Goal: Task Accomplishment & Management: Manage account settings

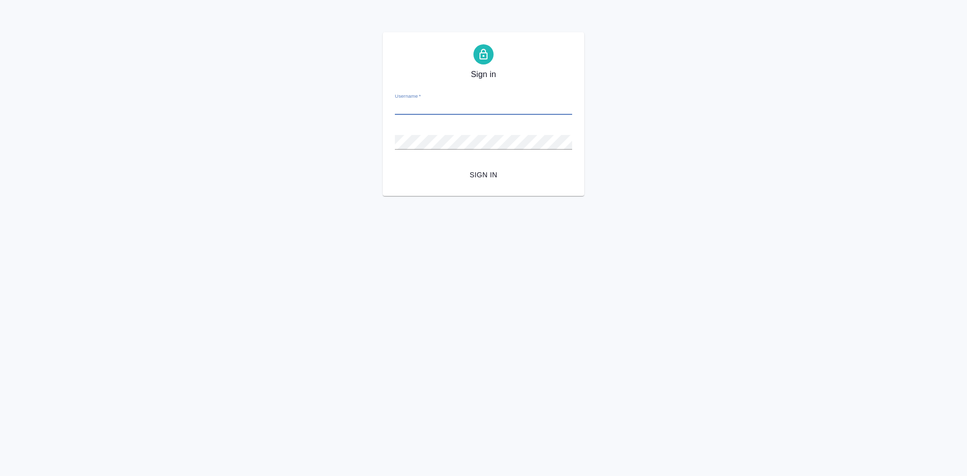
click at [643, 122] on div "Sign in Username   * Password   * urlPath   * / Sign in" at bounding box center [483, 114] width 967 height 164
click at [427, 109] on input "Username   *" at bounding box center [483, 108] width 177 height 14
paste input "[PERSON_NAME][EMAIL_ADDRESS][DOMAIN_NAME]"
type input "v.trufanov@awatera.com"
click at [395, 166] on button "Sign in" at bounding box center [483, 175] width 177 height 19
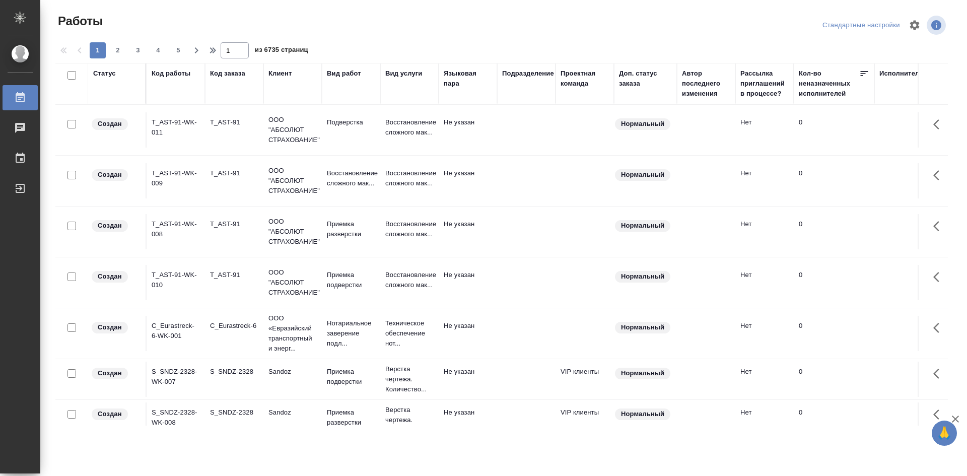
click at [538, 88] on div "Подразделение" at bounding box center [526, 84] width 48 height 30
click at [535, 74] on div "Подразделение" at bounding box center [528, 74] width 52 height 10
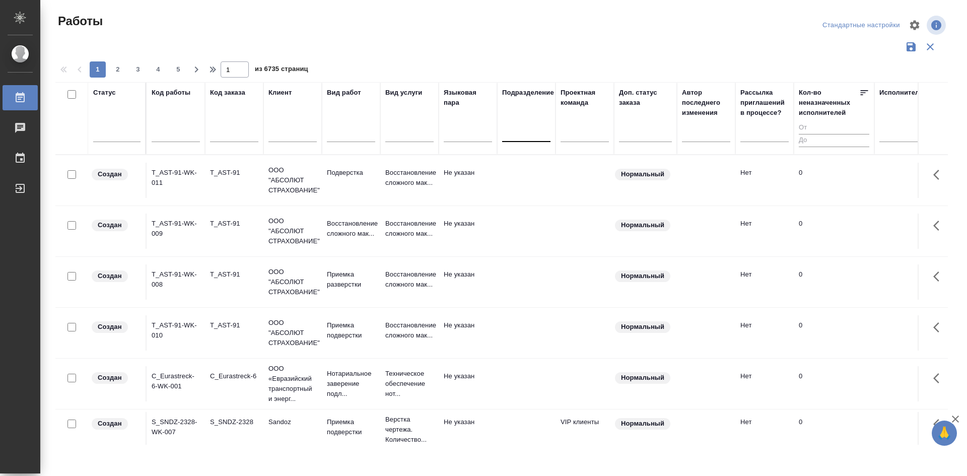
click at [524, 123] on div at bounding box center [526, 132] width 48 height 19
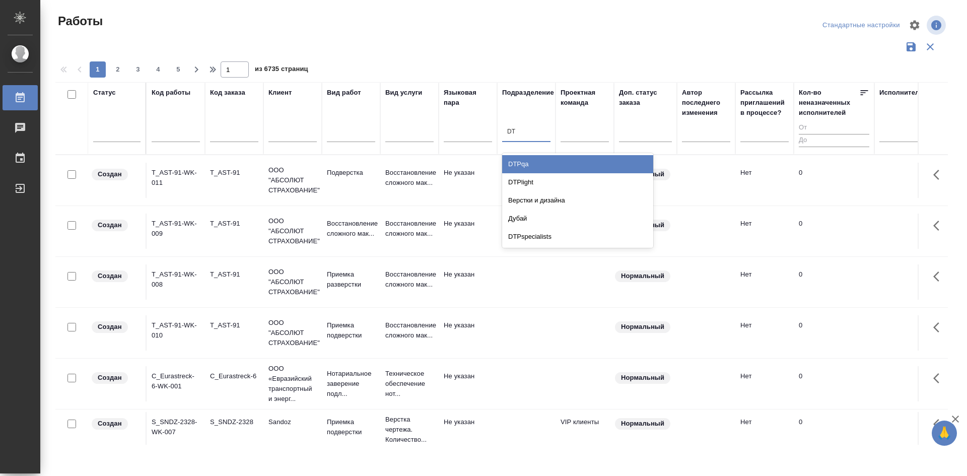
type input "DTP"
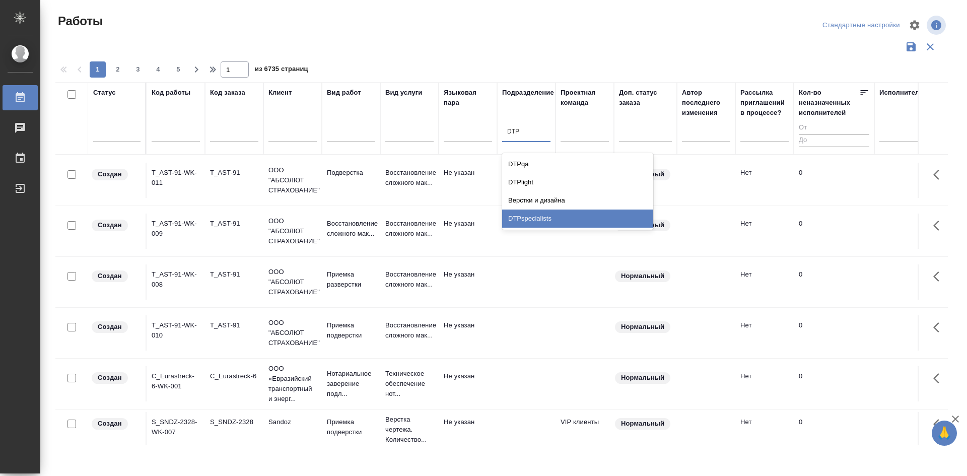
click at [556, 220] on div "DTPspecialists" at bounding box center [577, 219] width 151 height 18
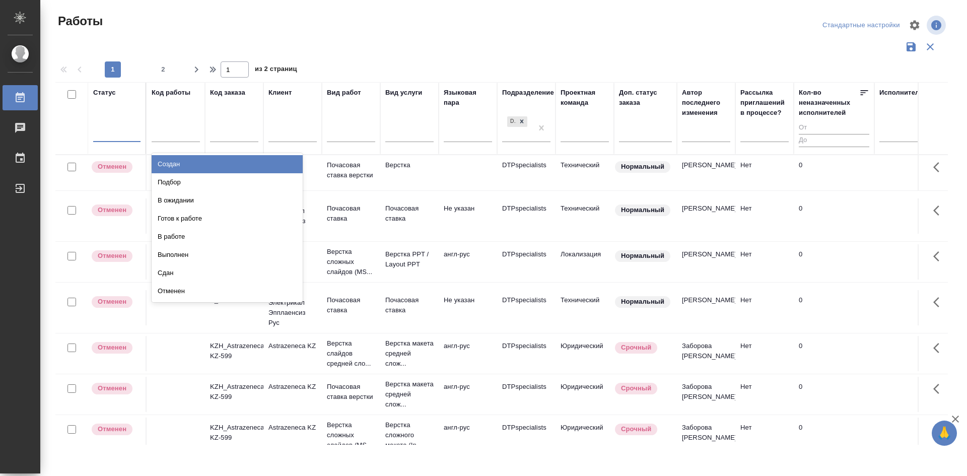
click at [108, 133] on div at bounding box center [116, 131] width 47 height 15
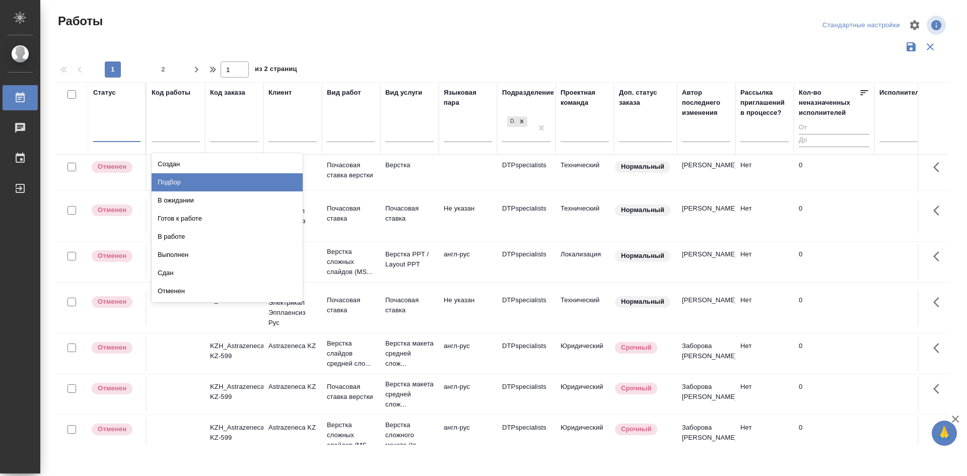
click at [197, 182] on div "Подбор" at bounding box center [227, 182] width 151 height 18
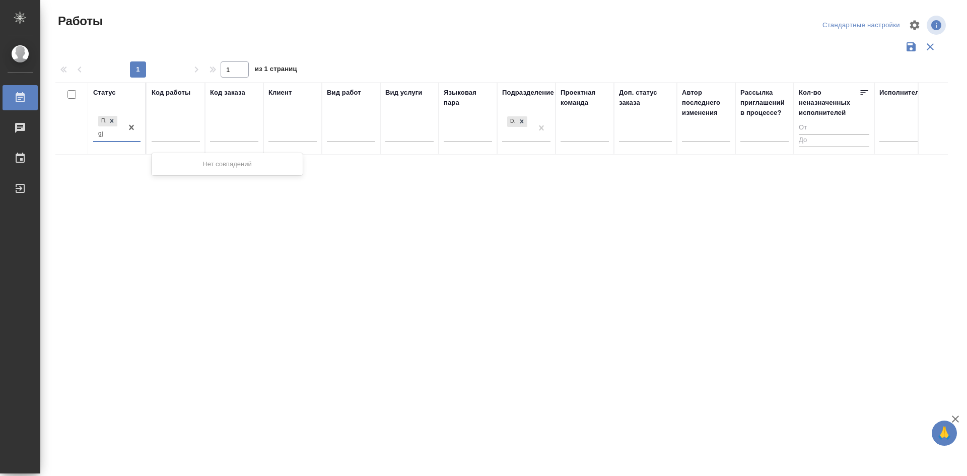
type input "g"
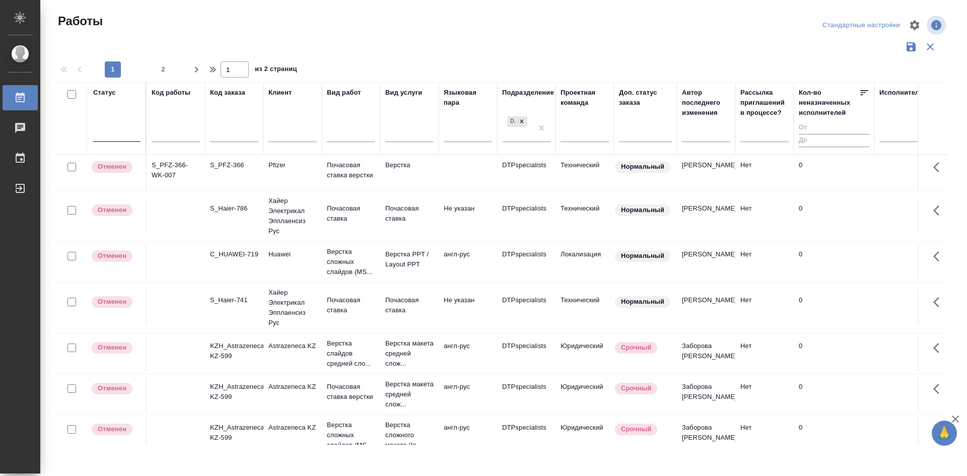
click at [105, 131] on div at bounding box center [116, 131] width 47 height 15
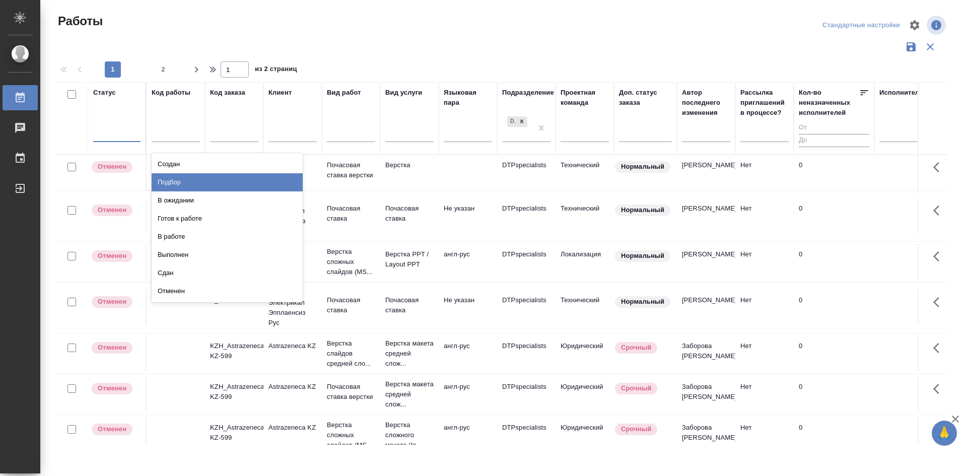
click at [162, 186] on div "Подбор" at bounding box center [227, 182] width 151 height 18
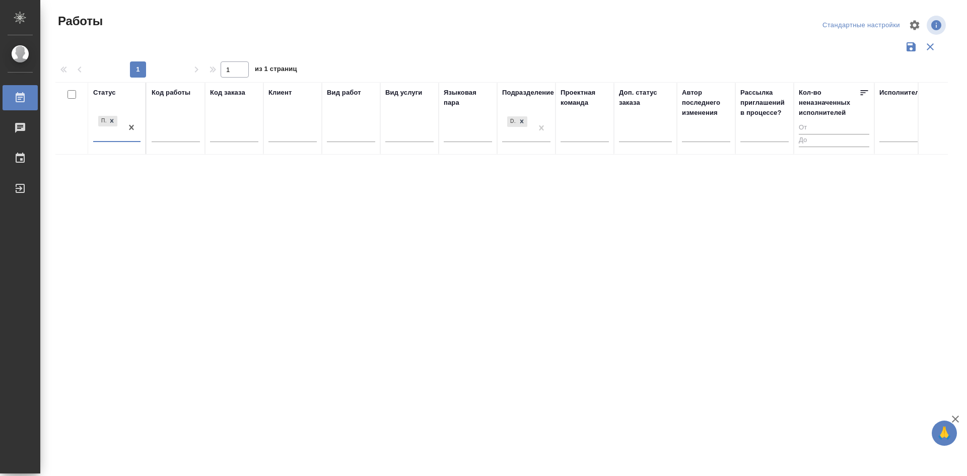
click at [110, 134] on div "Подбор" at bounding box center [107, 127] width 29 height 27
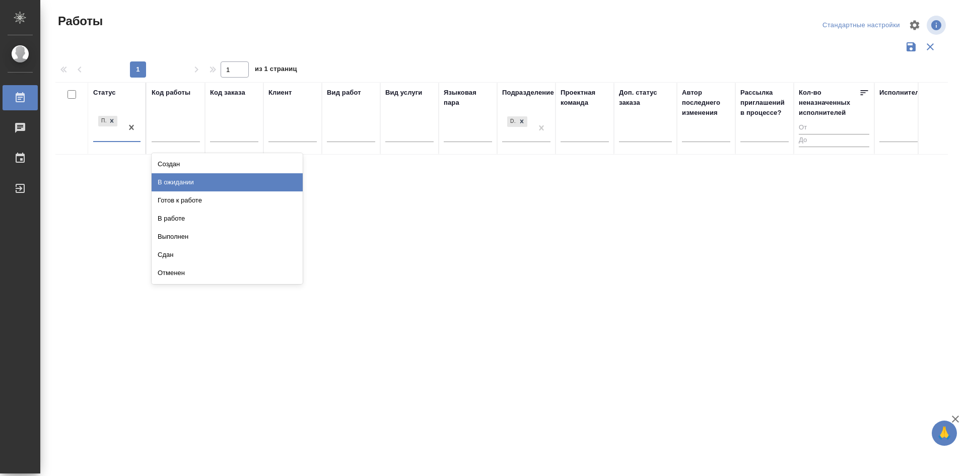
click at [178, 184] on div "В ожидании" at bounding box center [227, 182] width 151 height 18
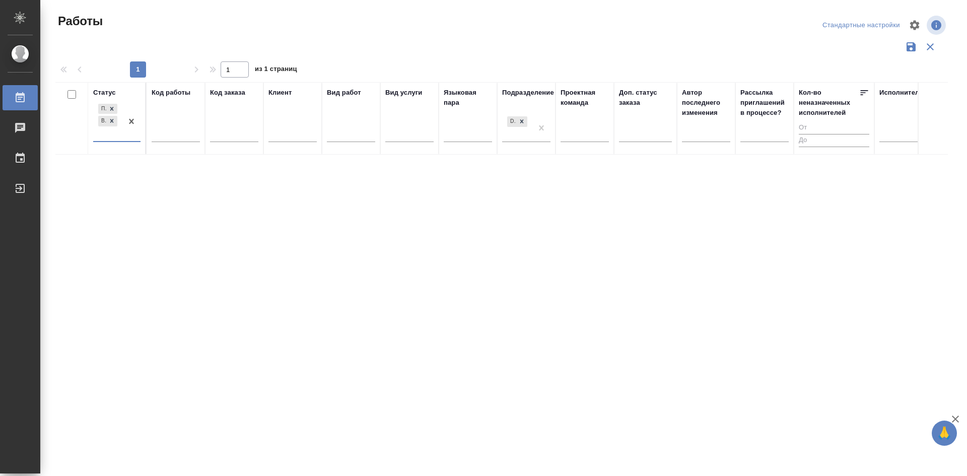
click at [109, 133] on div "Подбор В ожидании" at bounding box center [107, 121] width 29 height 39
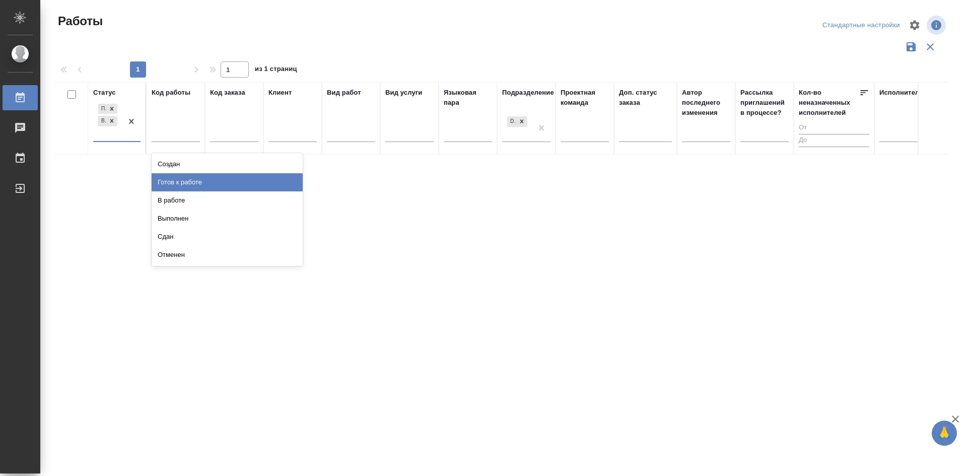
click at [195, 185] on div "Готов к работе" at bounding box center [227, 182] width 151 height 18
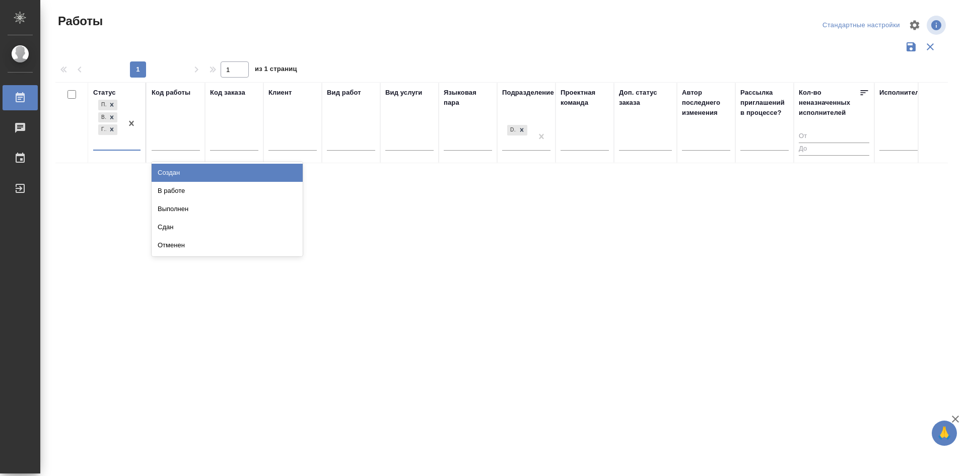
click at [115, 143] on div "Подбор В ожидании Готов к работе" at bounding box center [107, 124] width 29 height 52
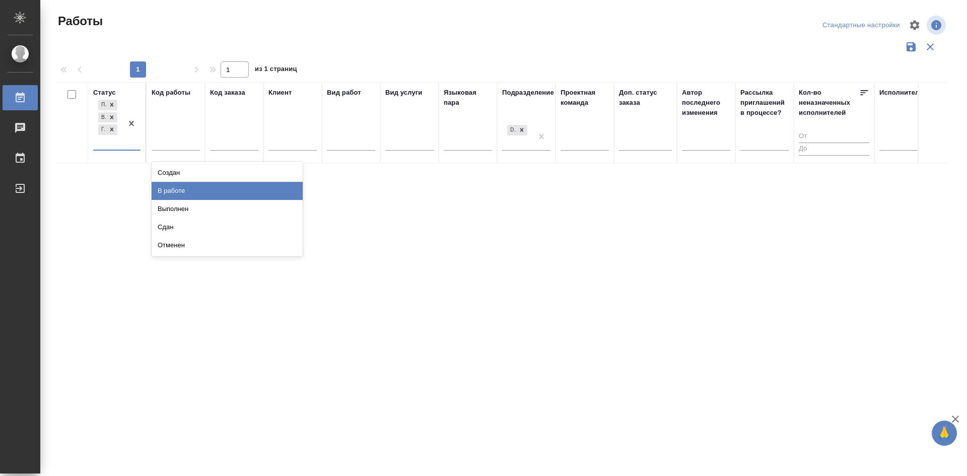
click at [176, 194] on div "В работе" at bounding box center [227, 191] width 151 height 18
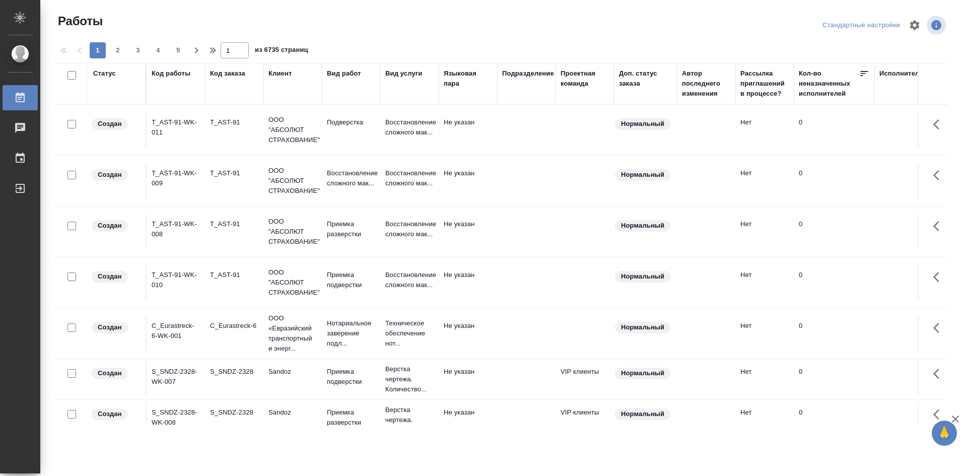
click at [117, 88] on div "Статус" at bounding box center [116, 84] width 47 height 30
click at [533, 75] on div "Подразделение" at bounding box center [528, 74] width 52 height 10
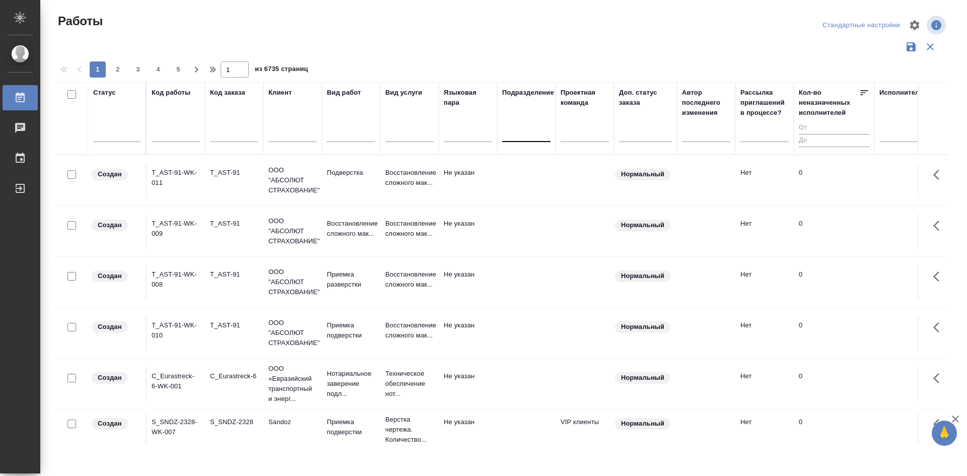
click at [529, 129] on div at bounding box center [526, 131] width 48 height 15
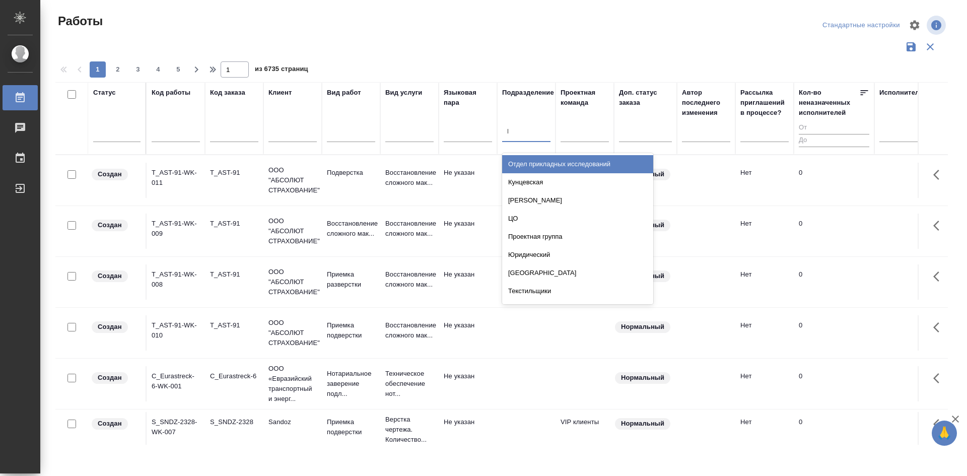
type input "DT"
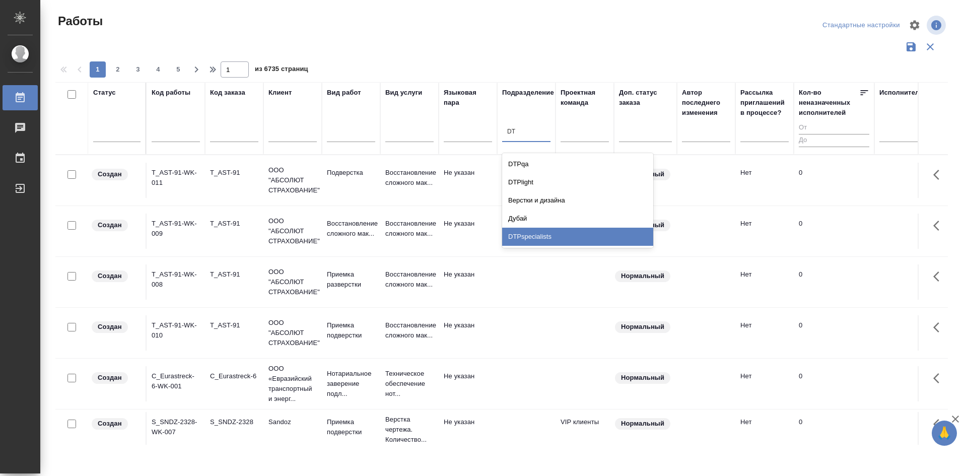
click at [554, 237] on div "DTPspecialists" at bounding box center [577, 237] width 151 height 18
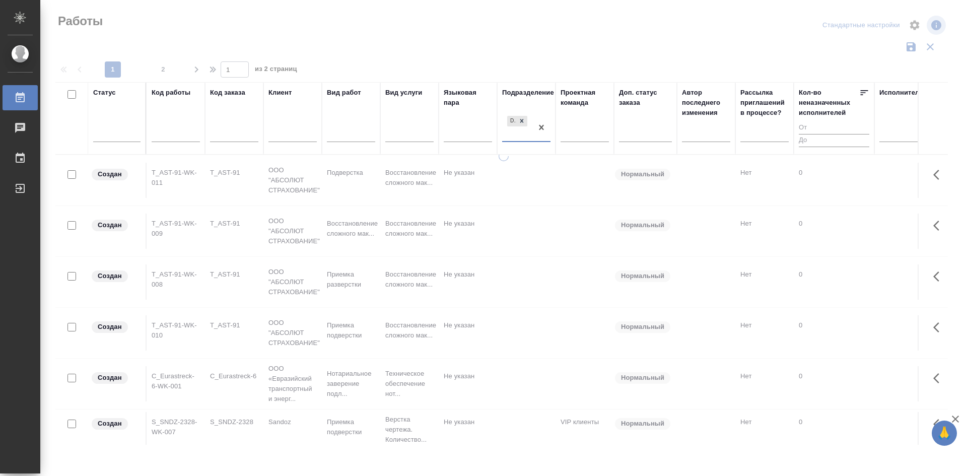
click at [114, 126] on div at bounding box center [116, 132] width 47 height 15
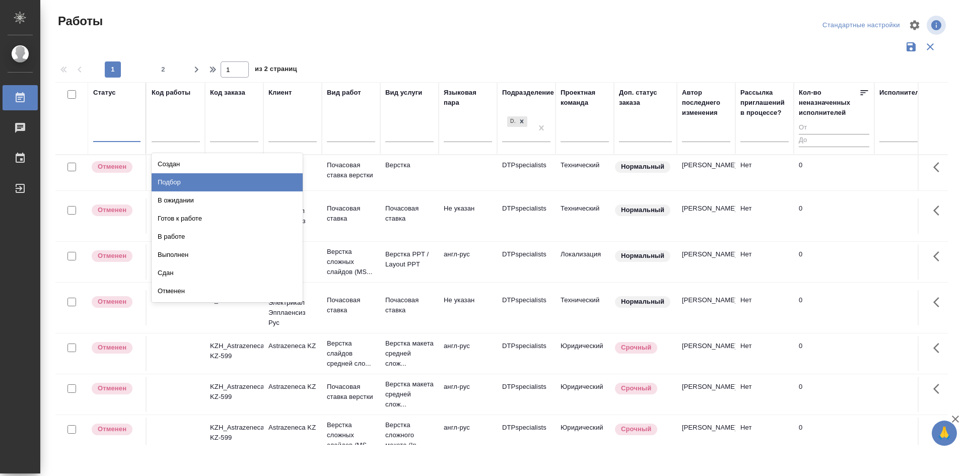
click at [175, 182] on div "Подбор" at bounding box center [227, 182] width 151 height 18
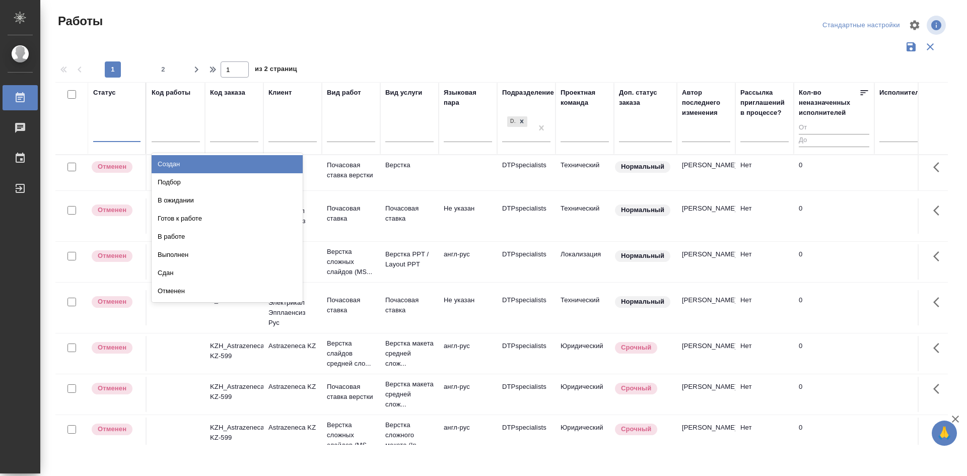
drag, startPoint x: 111, startPoint y: 128, endPoint x: 97, endPoint y: 135, distance: 15.8
click at [97, 135] on div at bounding box center [116, 131] width 47 height 15
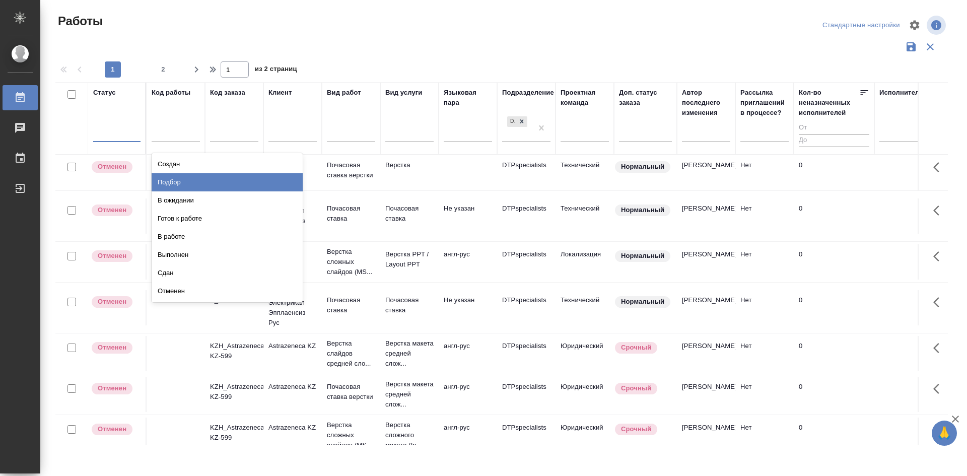
click at [175, 183] on div "Подбор" at bounding box center [227, 182] width 151 height 18
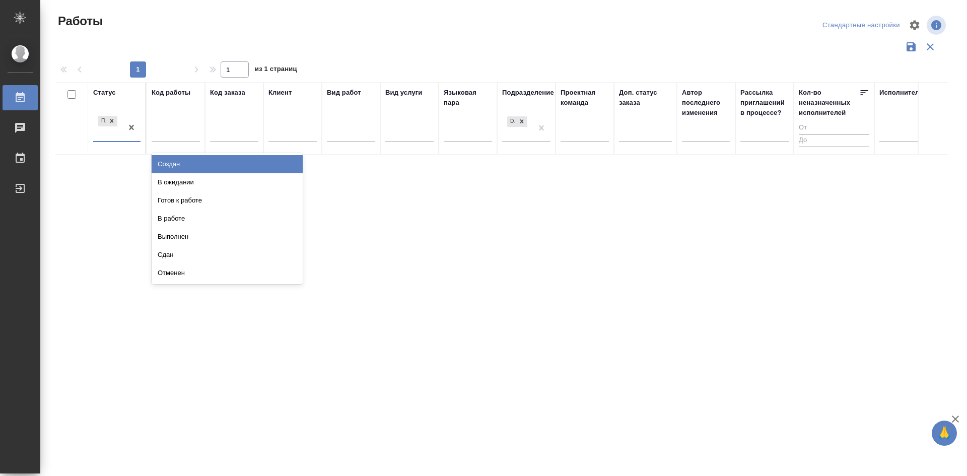
click at [111, 133] on div "Подбор" at bounding box center [107, 127] width 29 height 27
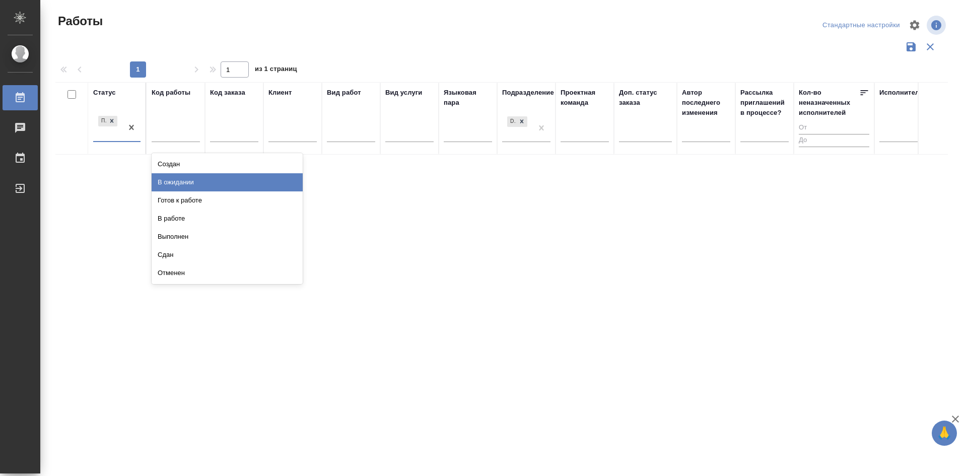
click at [177, 180] on div "В ожидании" at bounding box center [227, 182] width 151 height 18
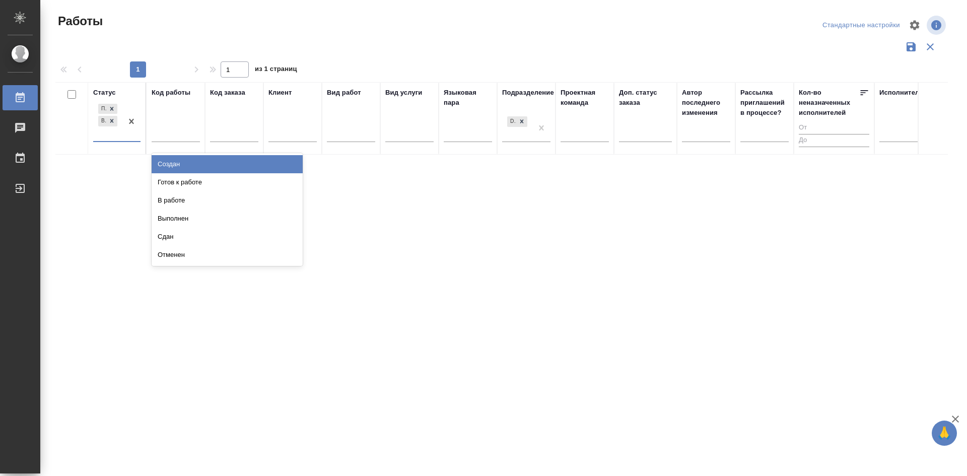
click at [106, 136] on div "Подбор В ожидании" at bounding box center [107, 121] width 29 height 39
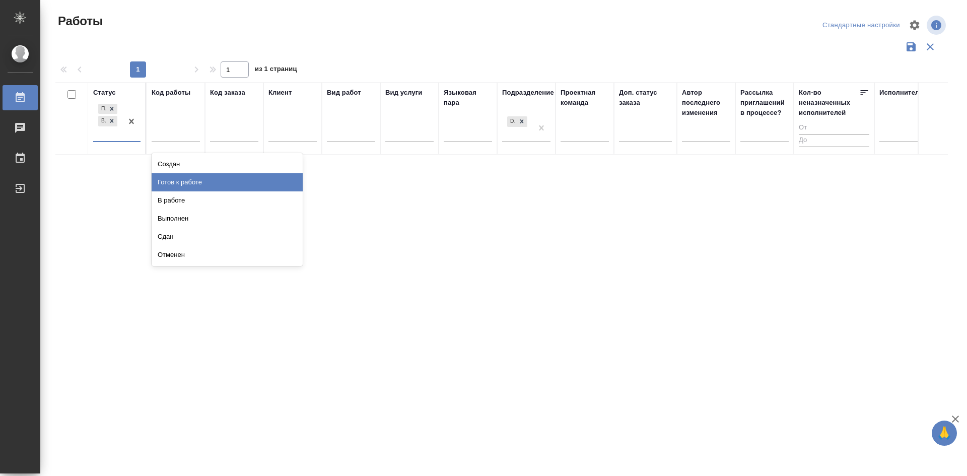
click at [167, 180] on div "Готов к работе" at bounding box center [227, 182] width 151 height 18
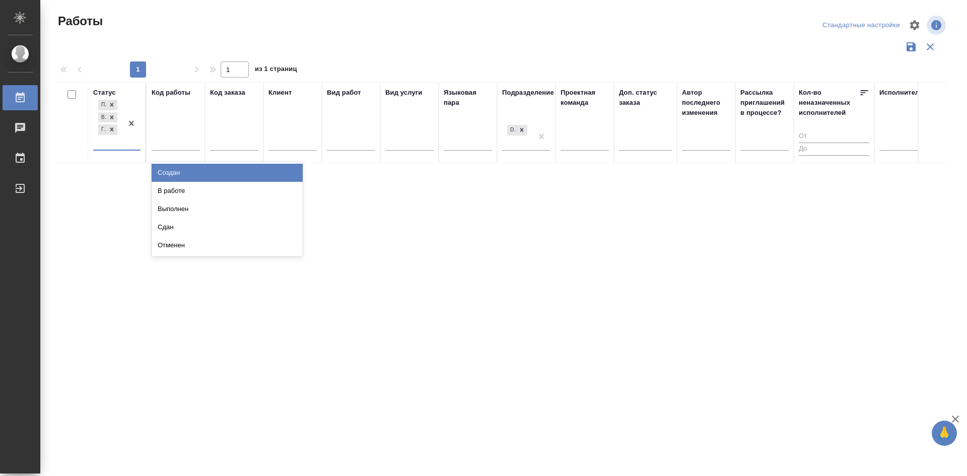
click at [104, 142] on div "Подбор В ожидании Готов к работе" at bounding box center [107, 124] width 29 height 52
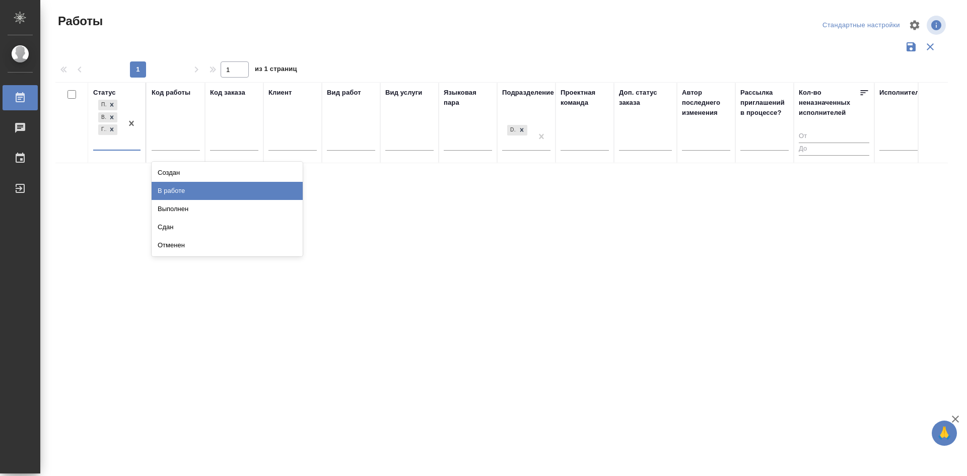
click at [169, 191] on div "В работе" at bounding box center [227, 191] width 151 height 18
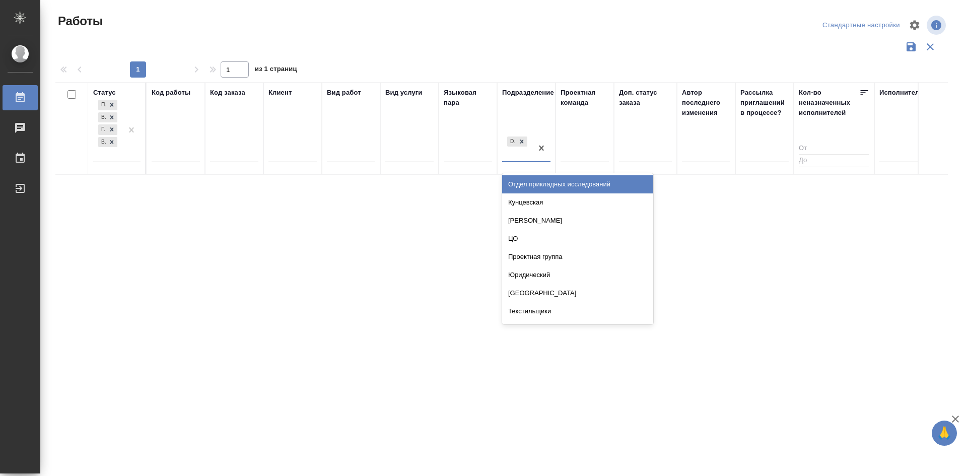
click at [520, 155] on div "DTPspecialists" at bounding box center [517, 148] width 30 height 27
type input "D"
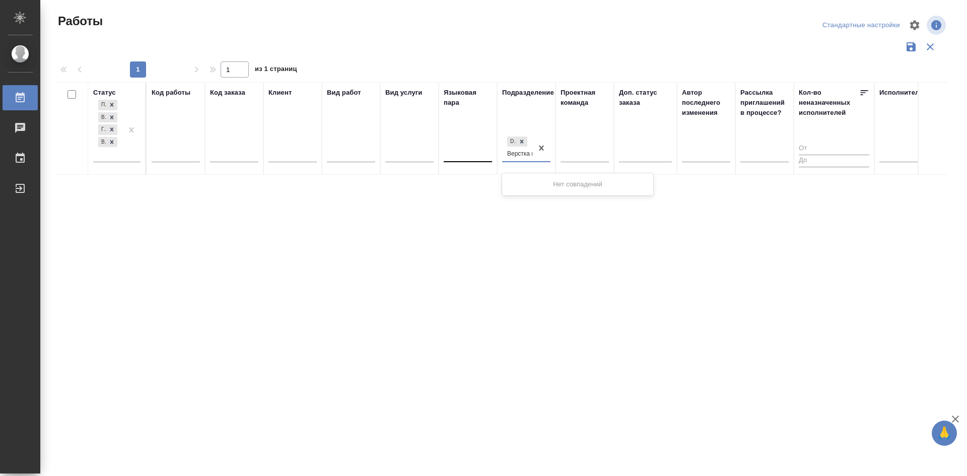
scroll to position [0, 3]
type input "Верстк"
click at [554, 186] on div "Верстки и дизайна" at bounding box center [577, 184] width 151 height 18
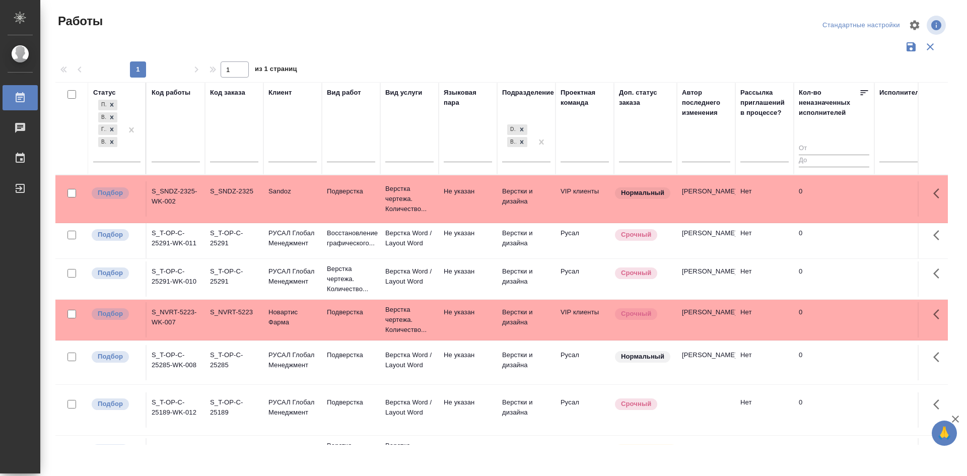
click at [73, 195] on input "checkbox" at bounding box center [72, 193] width 9 height 9
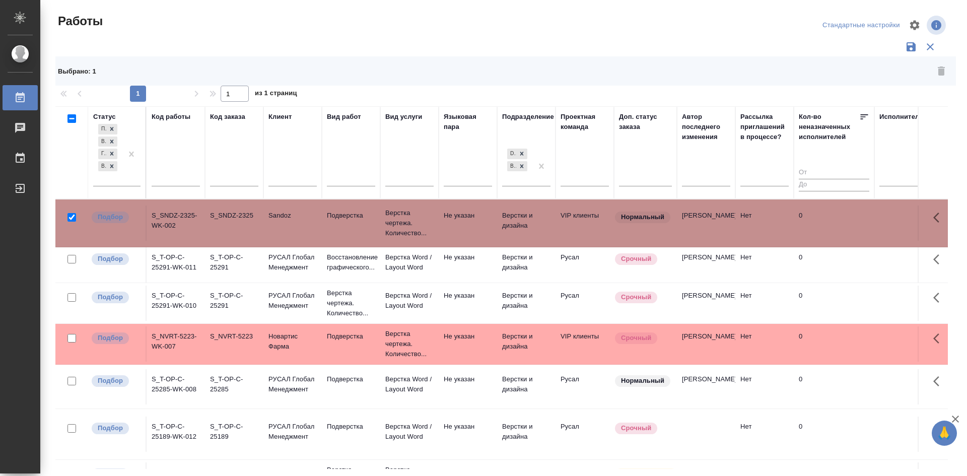
click at [71, 217] on input "checkbox" at bounding box center [72, 217] width 9 height 9
checkbox input "false"
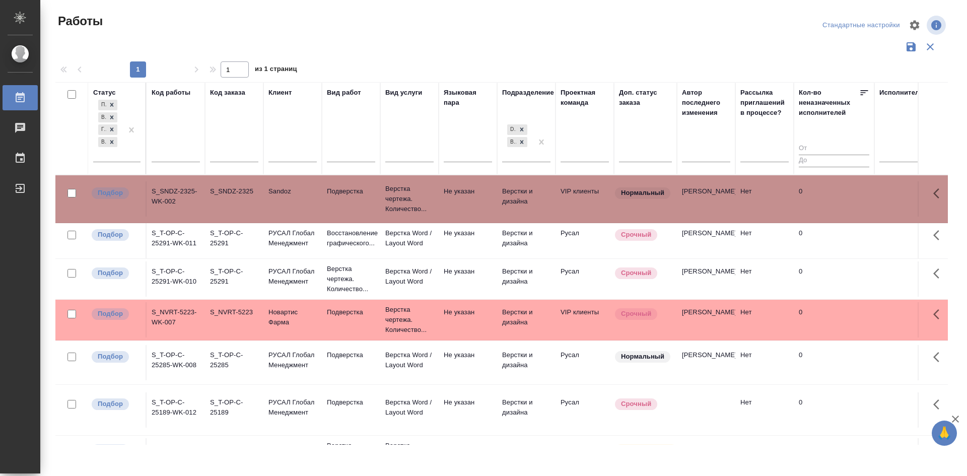
click at [175, 248] on td "S_T-OP-C-25291-WK-011" at bounding box center [176, 240] width 58 height 35
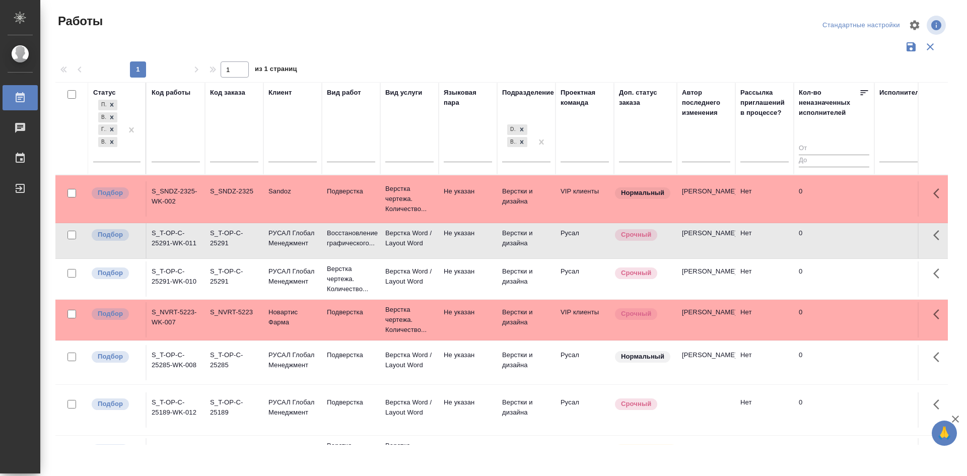
click at [174, 248] on td "S_T-OP-C-25291-WK-011" at bounding box center [176, 240] width 58 height 35
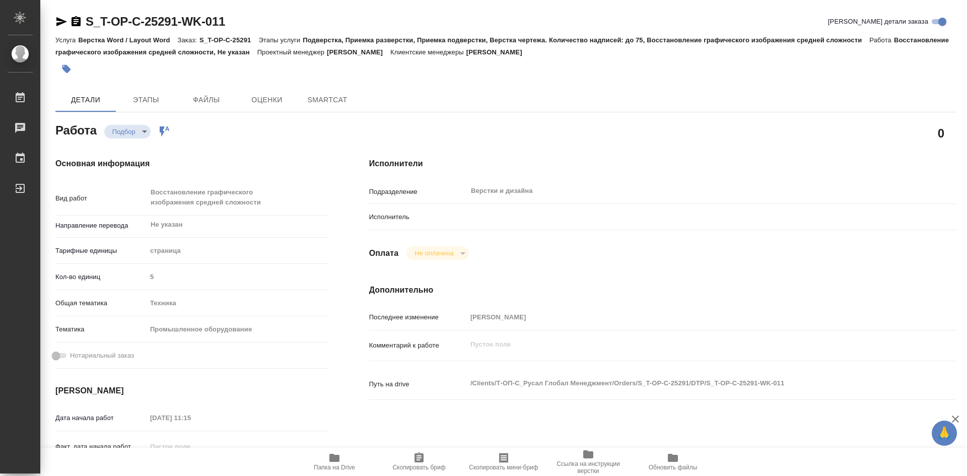
type textarea "x"
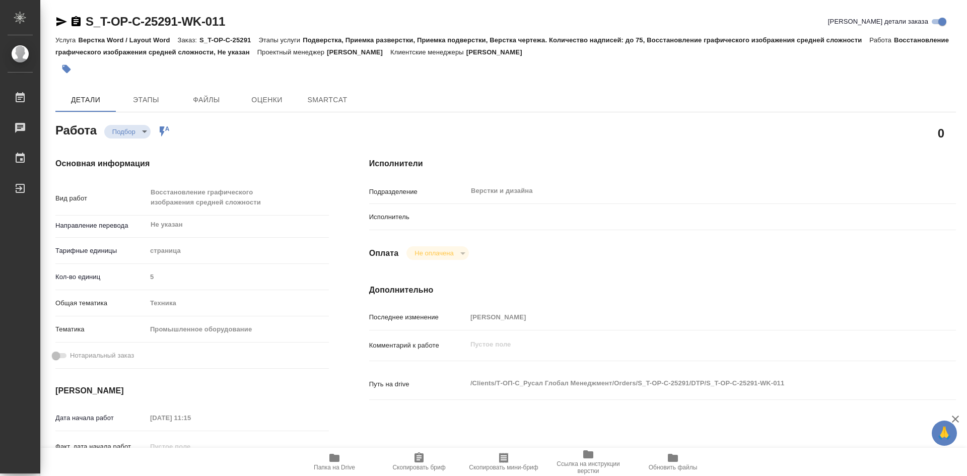
type textarea "x"
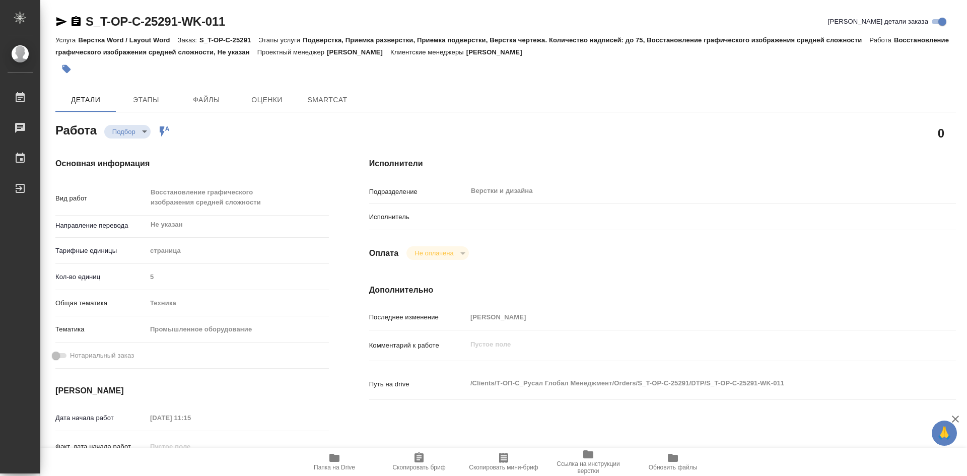
type textarea "x"
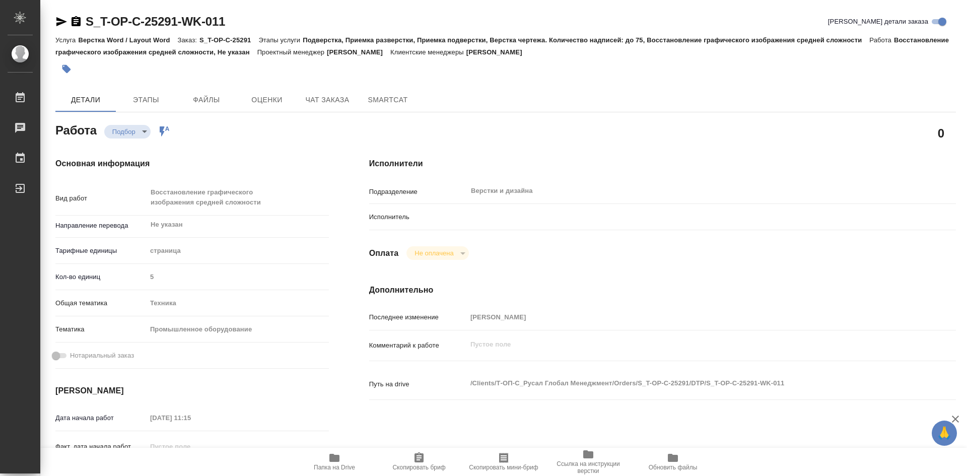
type textarea "x"
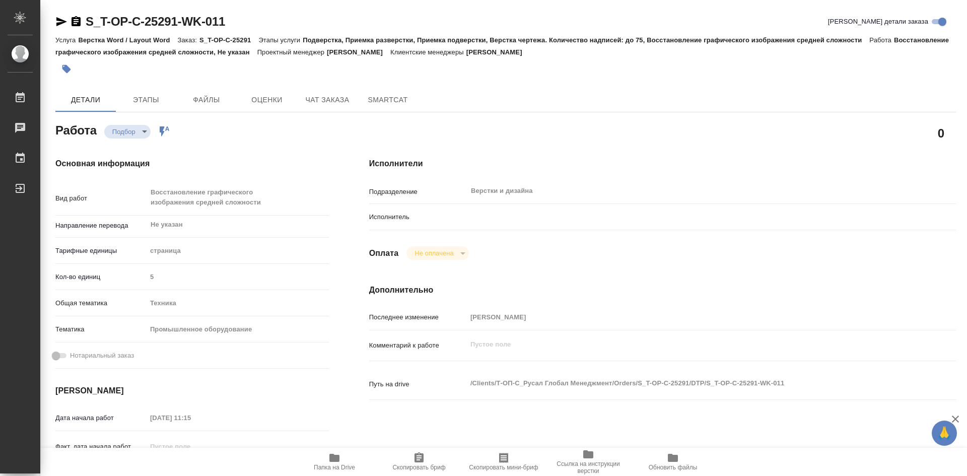
type textarea "x"
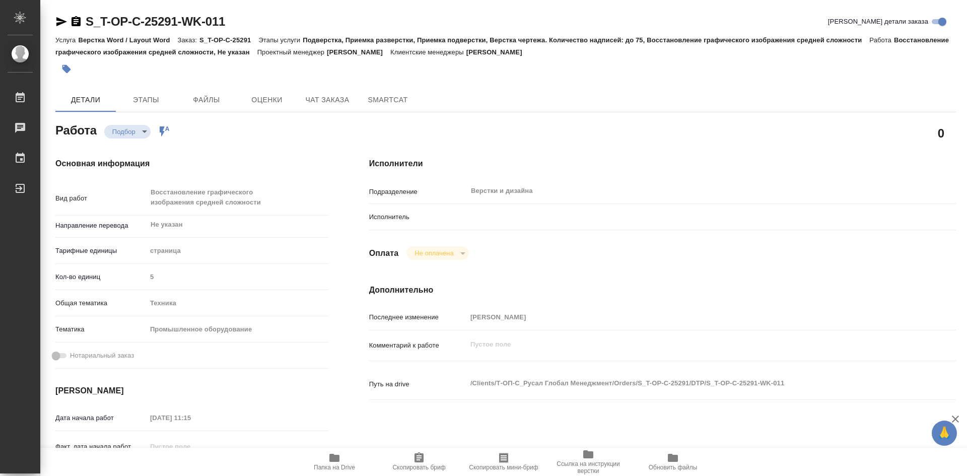
click at [146, 131] on body "🙏 .cls-1 fill:#fff; AWATERA [PERSON_NAME] 0 Чаты График Выйти S_T-OP-C-25291-WK…" at bounding box center [483, 238] width 967 height 476
drag, startPoint x: 398, startPoint y: 10, endPoint x: 363, endPoint y: 10, distance: 34.8
click at [363, 10] on div at bounding box center [483, 238] width 967 height 476
click at [163, 131] on icon at bounding box center [165, 131] width 10 height 10
drag, startPoint x: 163, startPoint y: 131, endPoint x: 513, endPoint y: 123, distance: 350.3
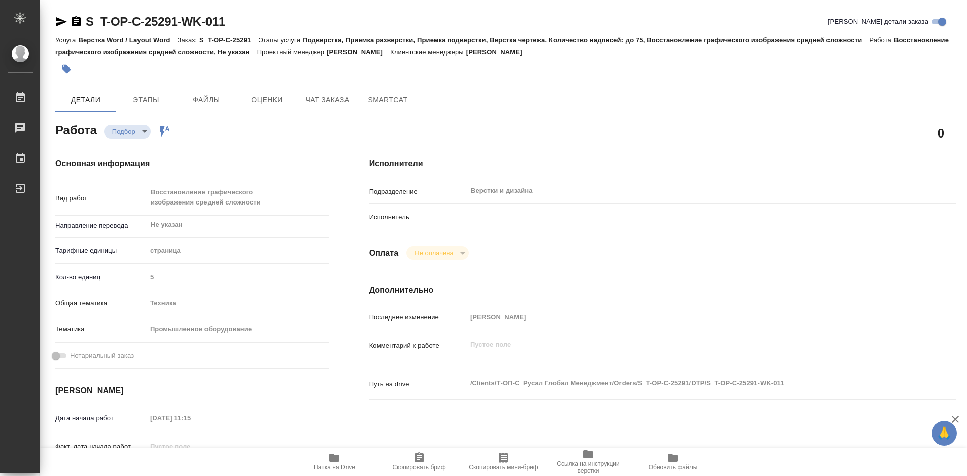
click at [513, 123] on div "0" at bounding box center [662, 132] width 587 height 25
click at [144, 133] on body "🙏 .cls-1 fill:#fff; AWATERA [PERSON_NAME] 0 Чаты График Выйти S_T-OP-C-25291-WK…" at bounding box center [483, 238] width 967 height 476
click at [337, 21] on div at bounding box center [483, 238] width 967 height 476
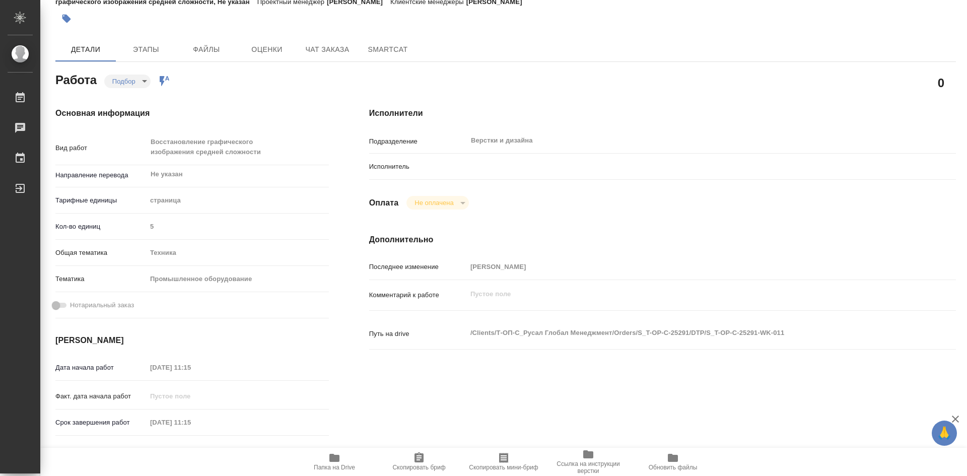
type textarea "x"
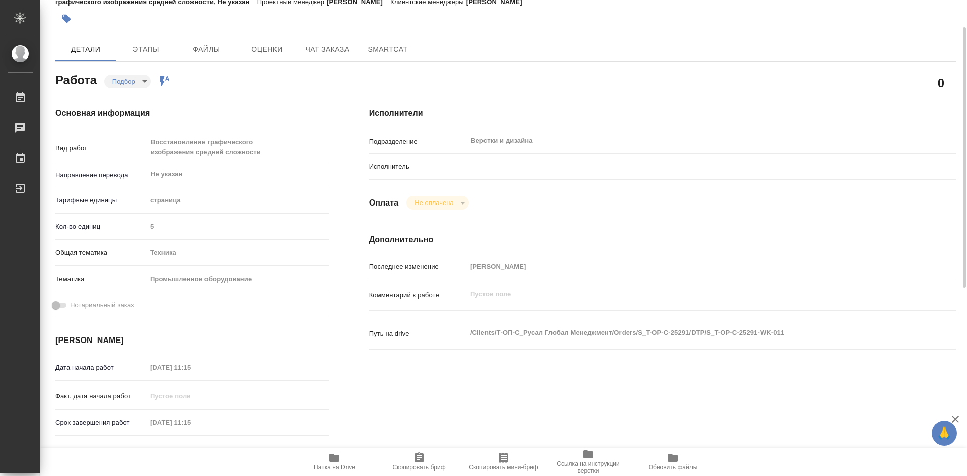
type textarea "x"
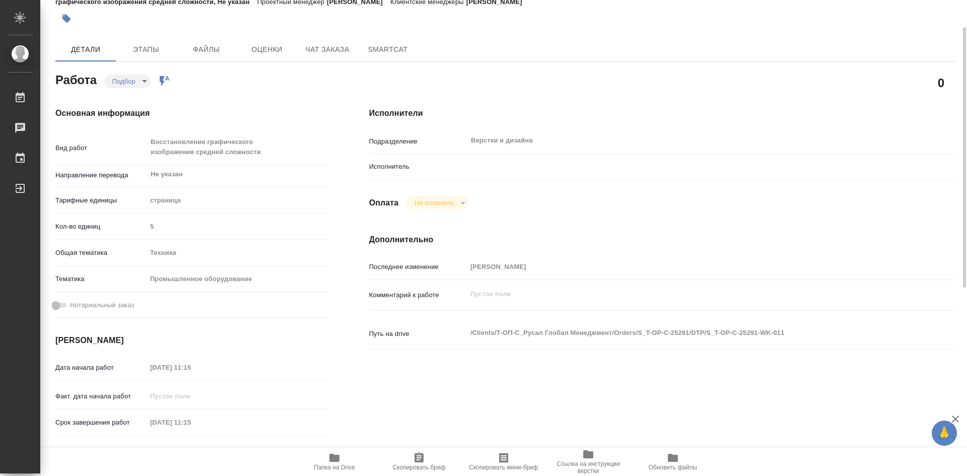
scroll to position [62, 0]
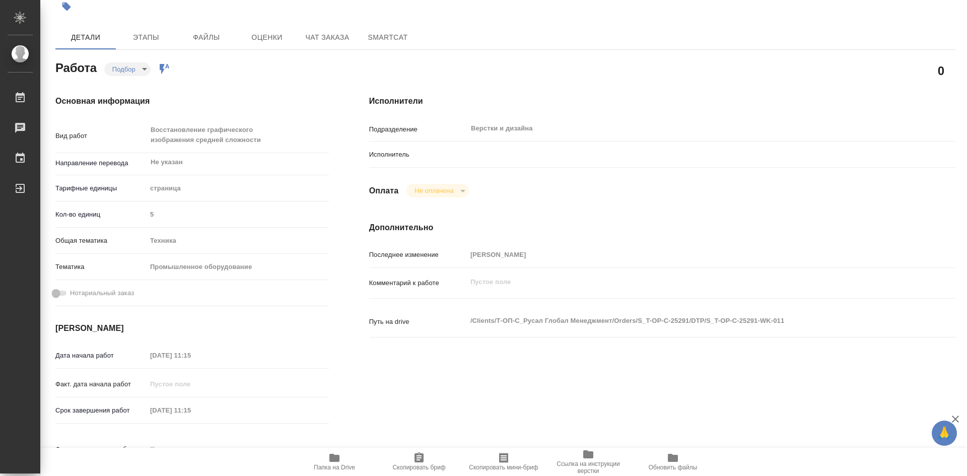
type textarea "x"
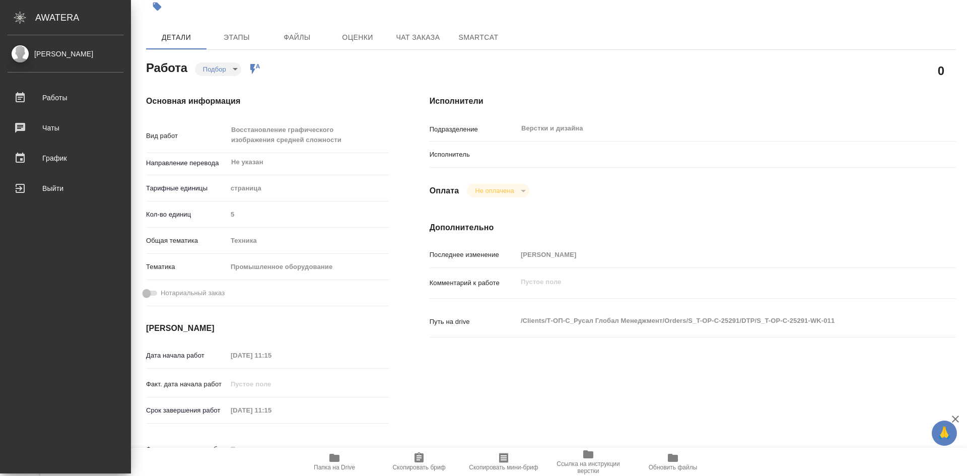
type textarea "x"
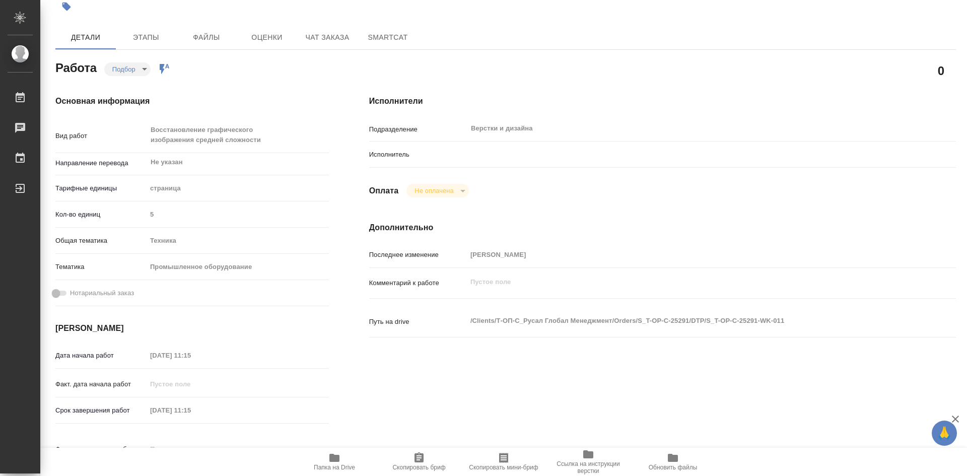
type textarea "x"
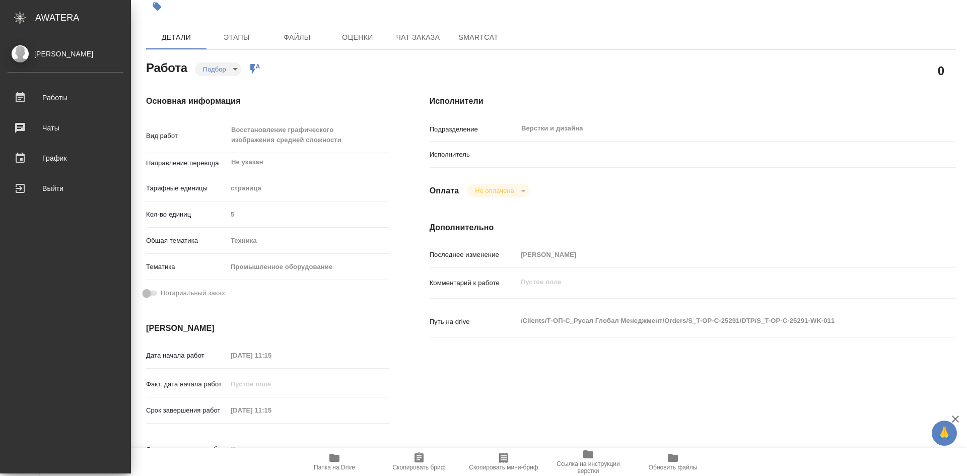
type textarea "x"
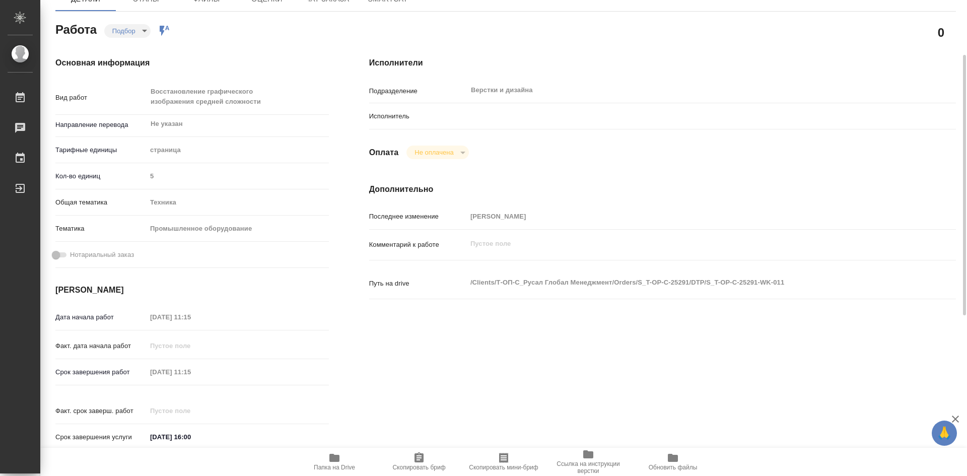
scroll to position [50, 0]
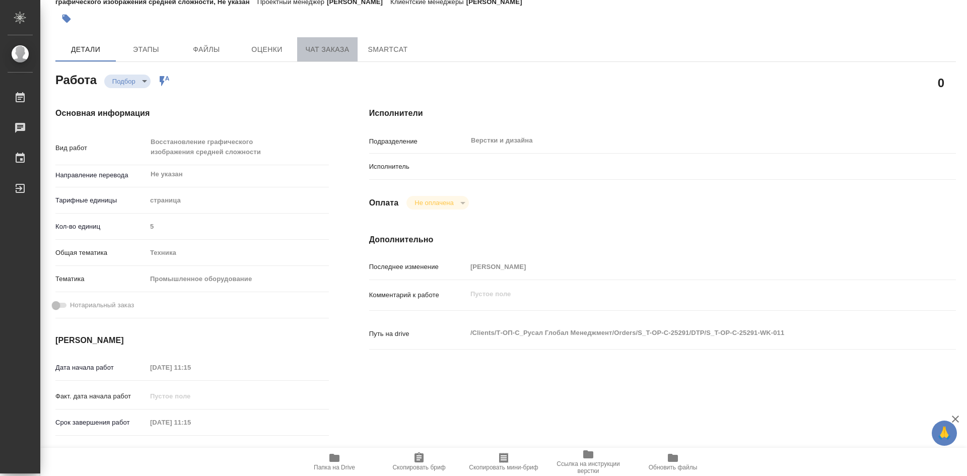
click at [328, 56] on button "Чат заказа" at bounding box center [327, 49] width 60 height 24
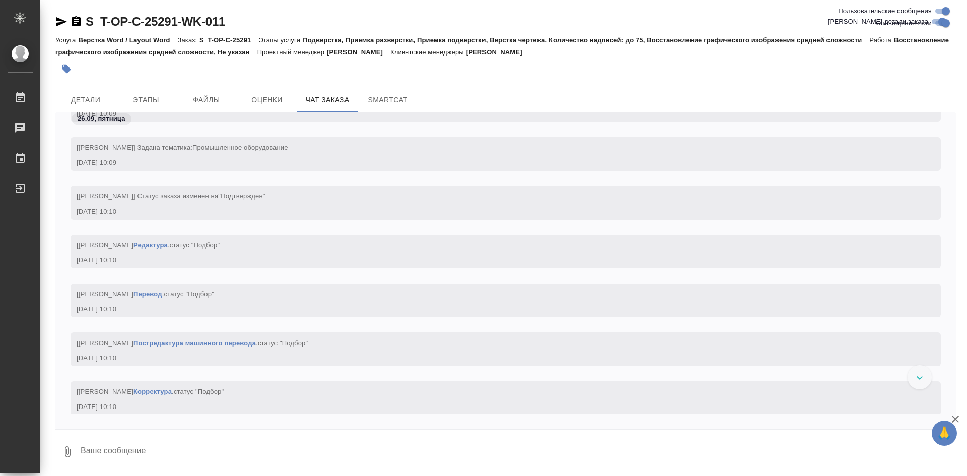
scroll to position [140, 0]
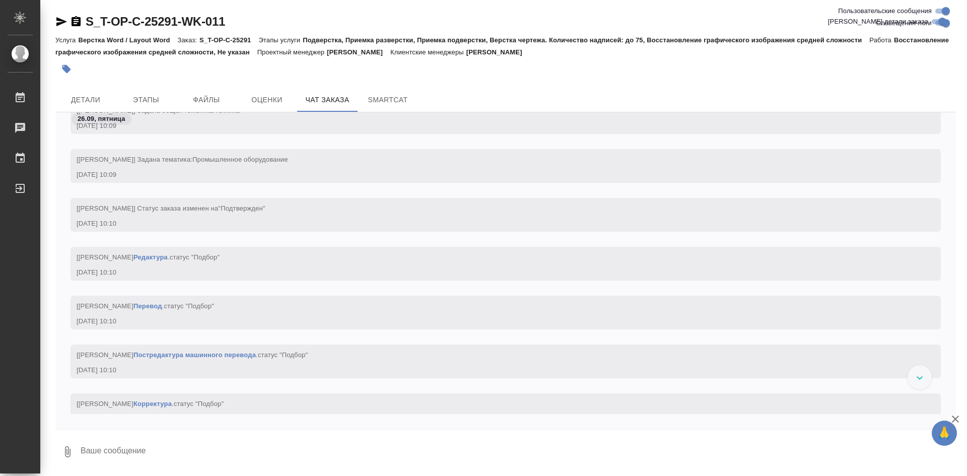
click at [936, 11] on input "Пользовательские сообщения" at bounding box center [946, 11] width 36 height 12
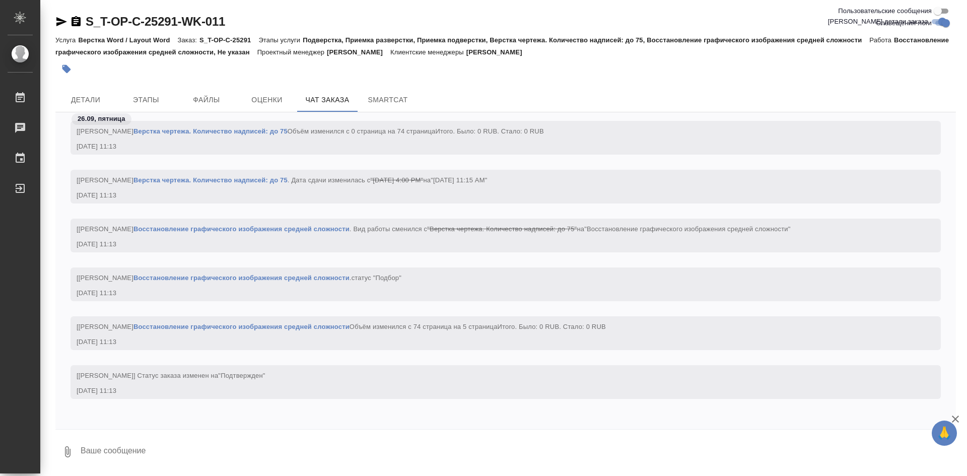
drag, startPoint x: 941, startPoint y: 12, endPoint x: 954, endPoint y: 11, distance: 12.6
click at [954, 11] on div "Пользовательские сообщения Оповещения-логи" at bounding box center [894, 17] width 129 height 24
click at [948, 11] on input "Пользовательские сообщения" at bounding box center [938, 11] width 36 height 12
checkbox input "true"
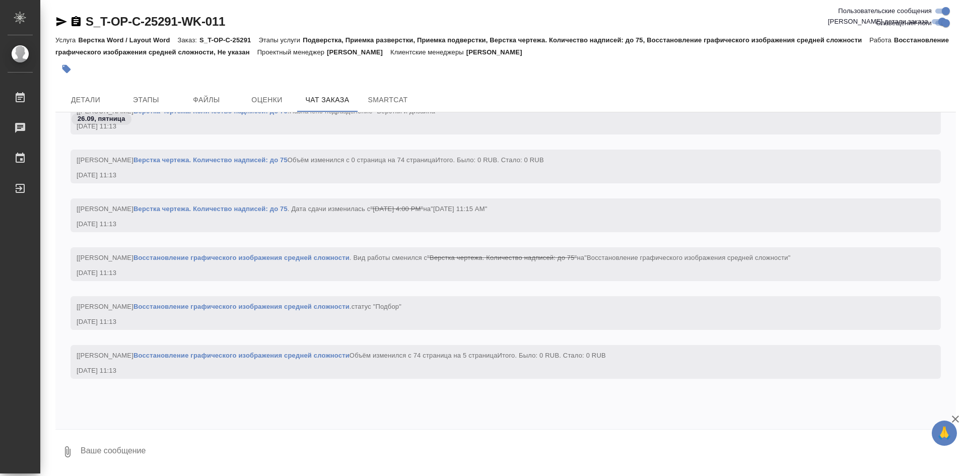
scroll to position [1198, 0]
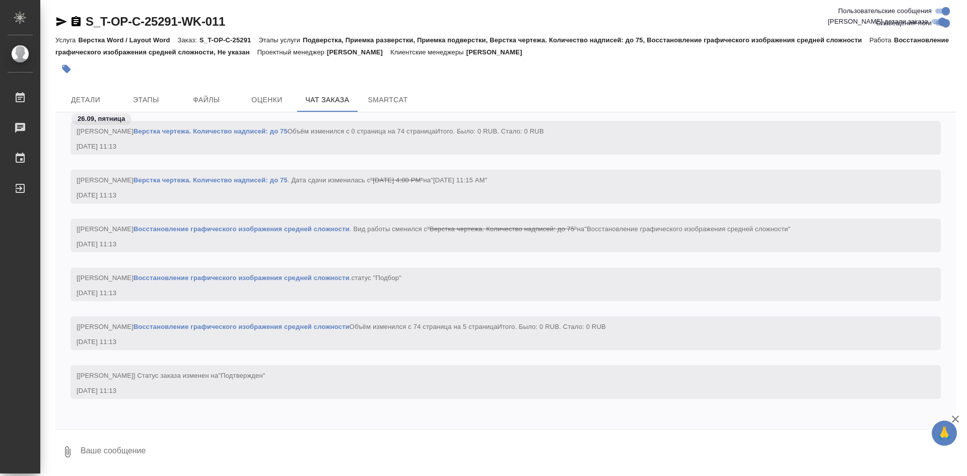
click at [934, 20] on input "Оповещения-логи" at bounding box center [946, 23] width 36 height 12
checkbox input "false"
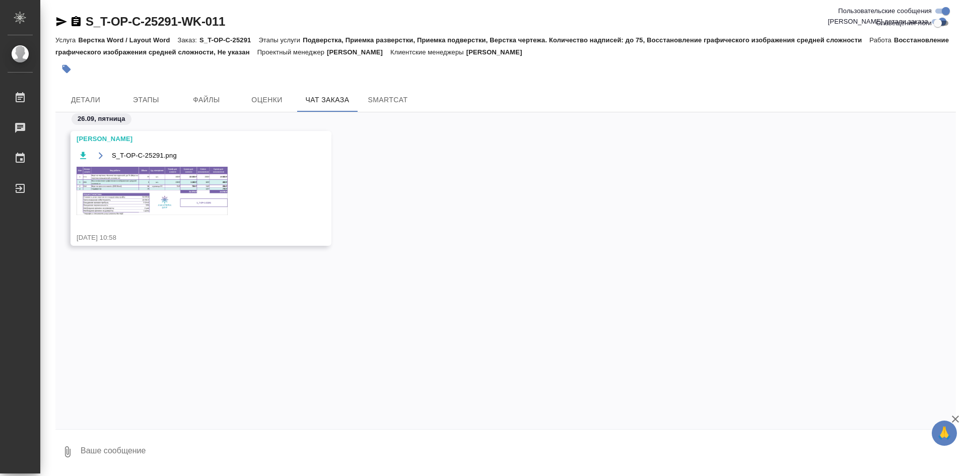
scroll to position [0, 0]
